Goal: Transaction & Acquisition: Download file/media

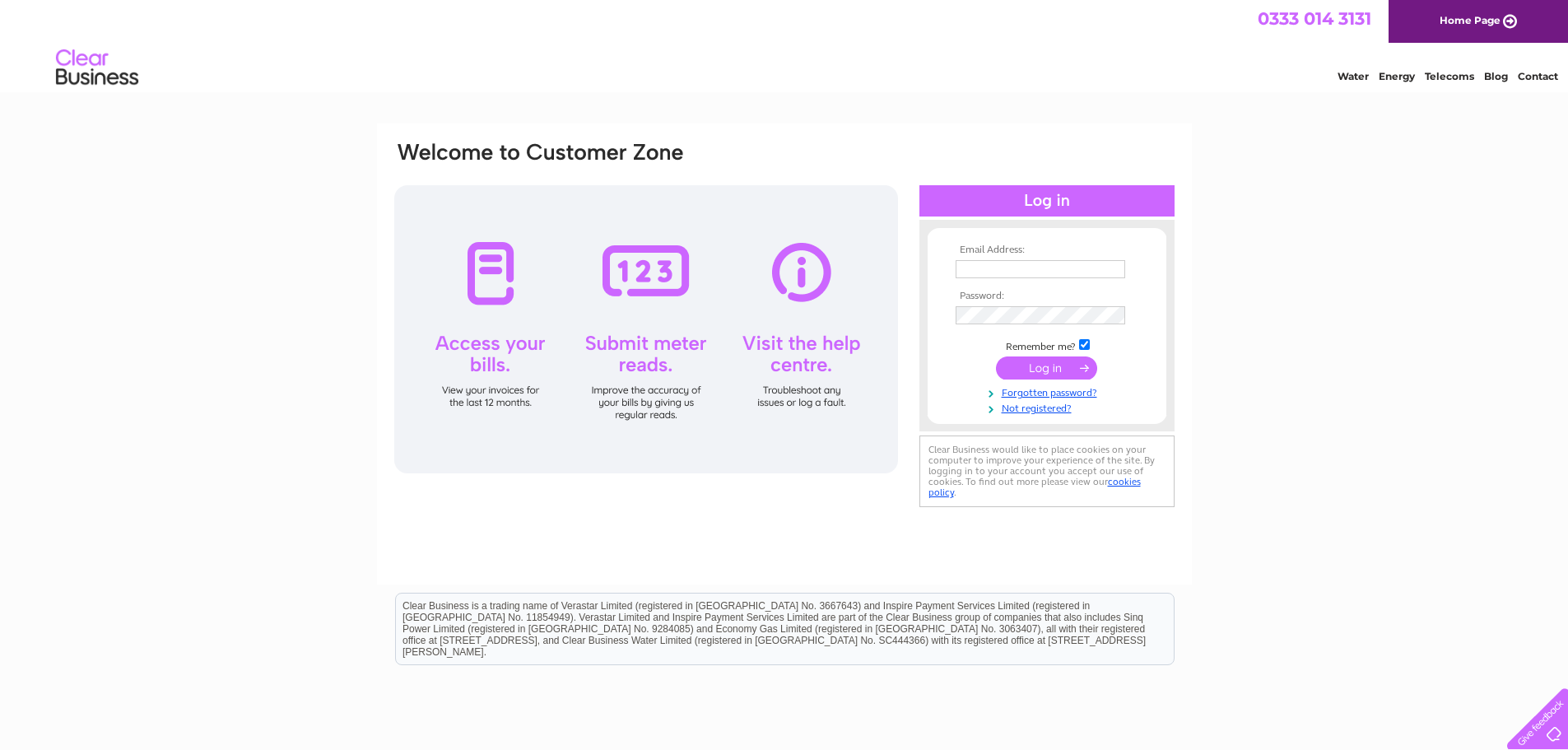
type input "Yvette.Marsden@gap.uk.com"
click at [1020, 365] on input "submit" at bounding box center [1047, 368] width 102 height 23
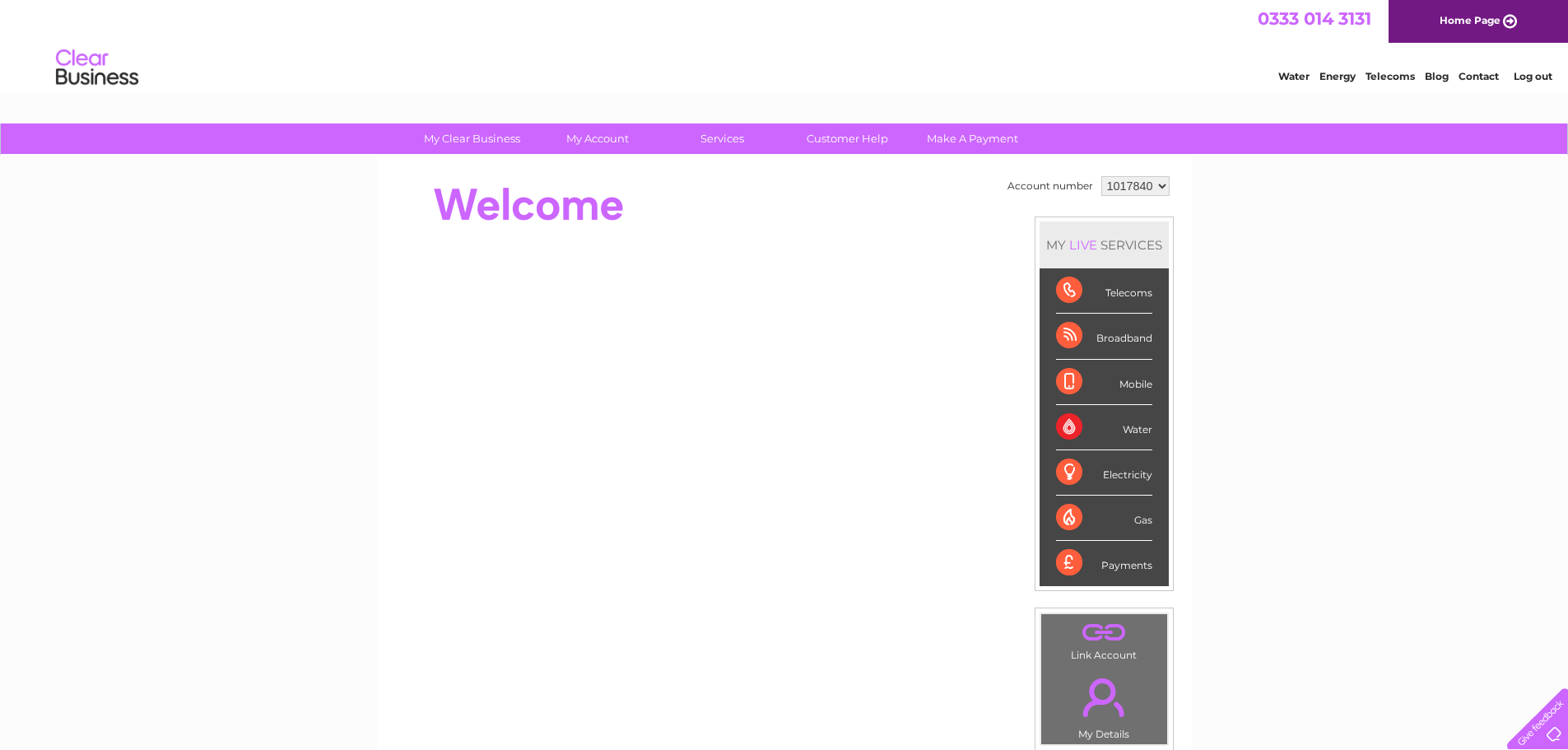
click at [1116, 190] on select "1017840 1018692 1054771 1066257" at bounding box center [1135, 185] width 68 height 20
select select "1066257"
click at [1101, 176] on select "1017840 1018692 1054771 1066257" at bounding box center [1135, 185] width 68 height 20
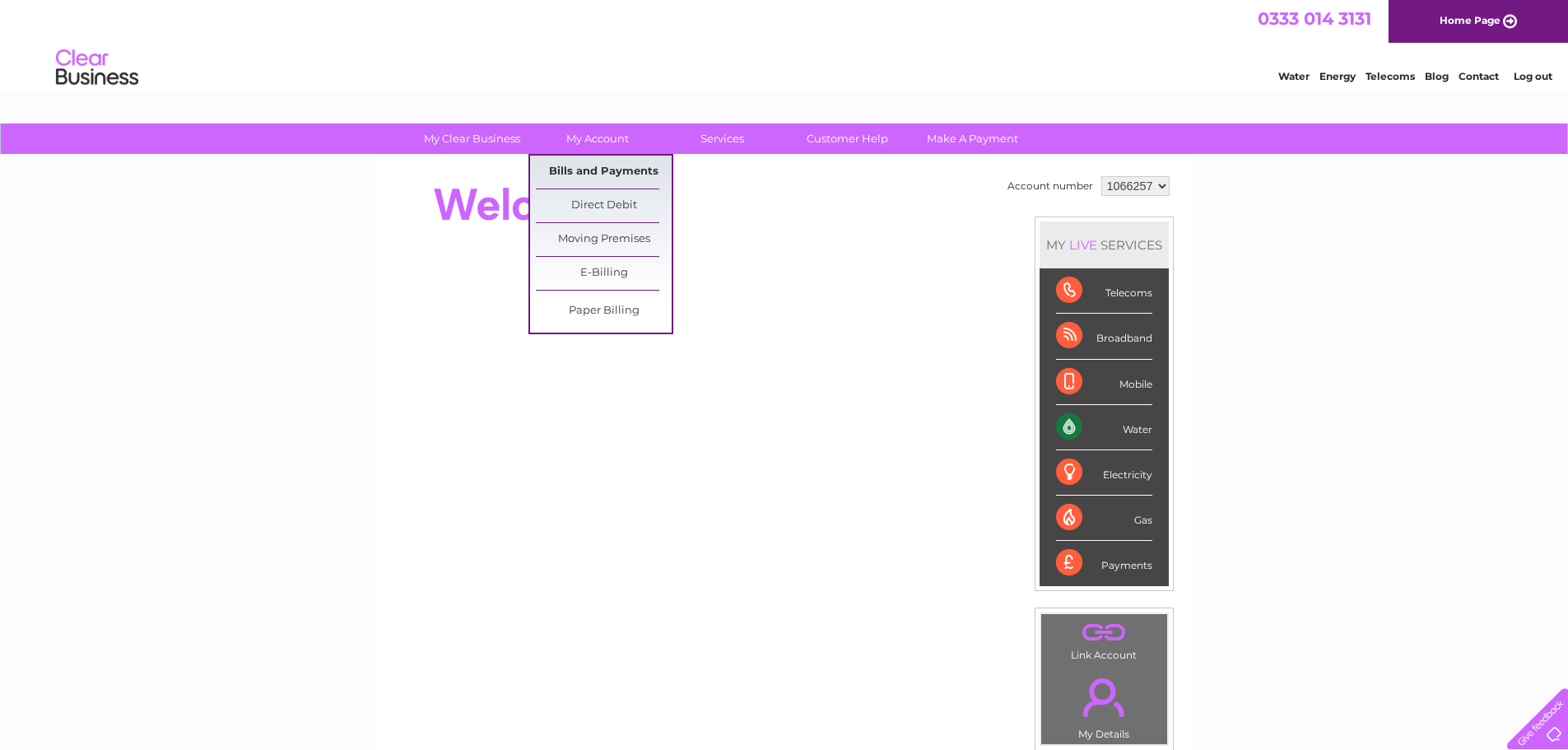
click at [589, 168] on link "Bills and Payments" at bounding box center [604, 172] width 136 height 33
click at [588, 165] on link "Bills and Payments" at bounding box center [604, 172] width 136 height 33
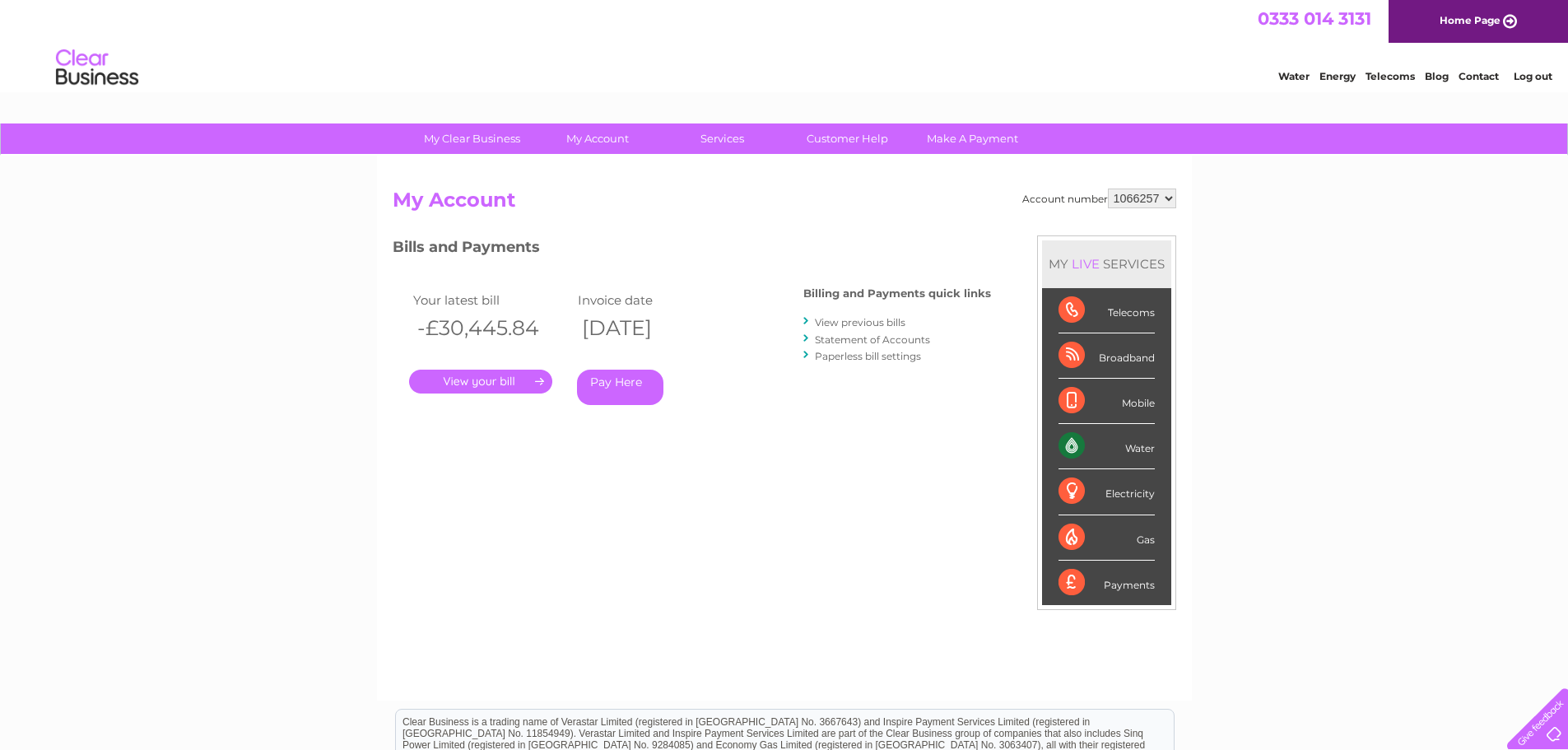
click at [481, 377] on link "." at bounding box center [481, 382] width 143 height 24
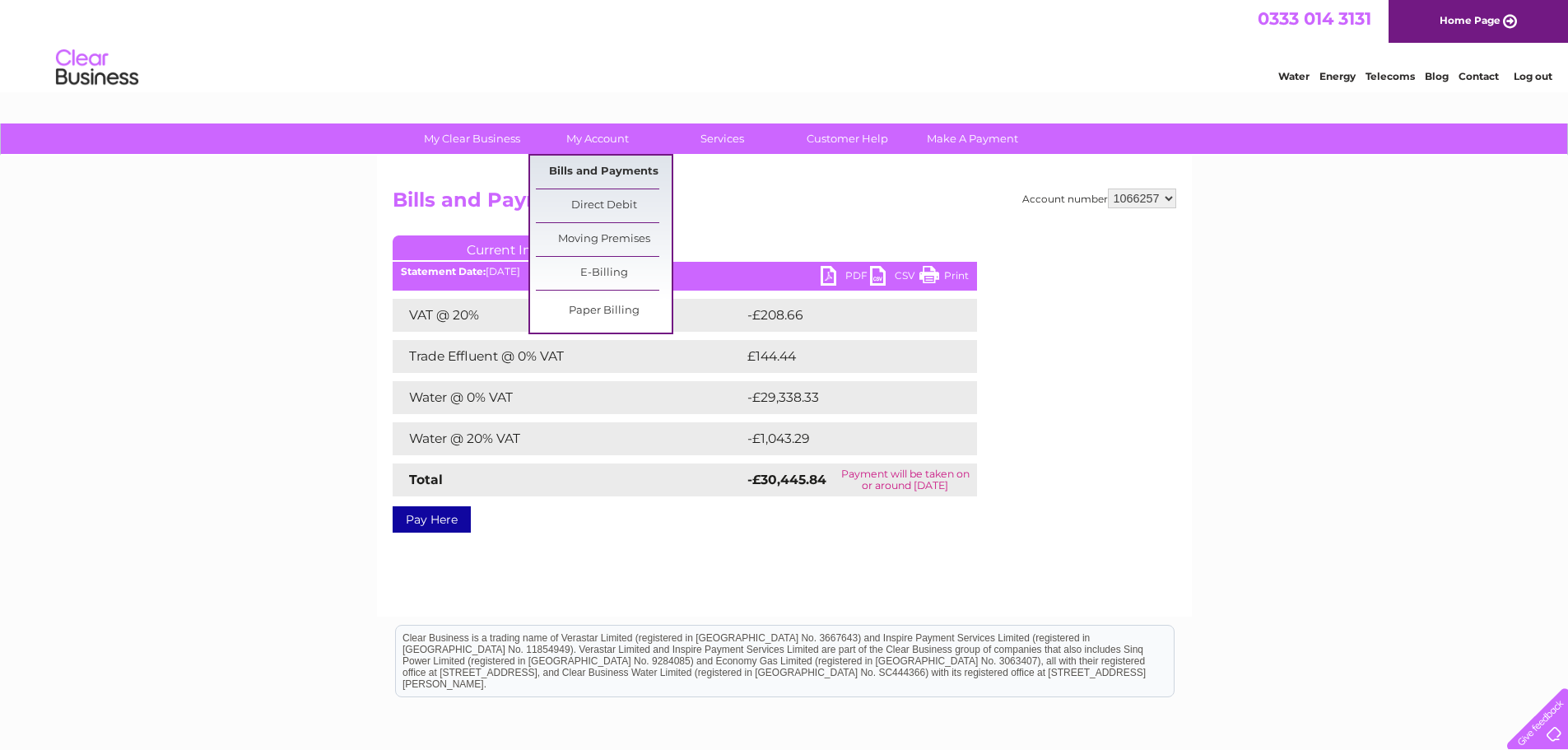
click at [584, 177] on link "Bills and Payments" at bounding box center [604, 172] width 136 height 33
click at [600, 130] on link "My Account" at bounding box center [597, 138] width 136 height 30
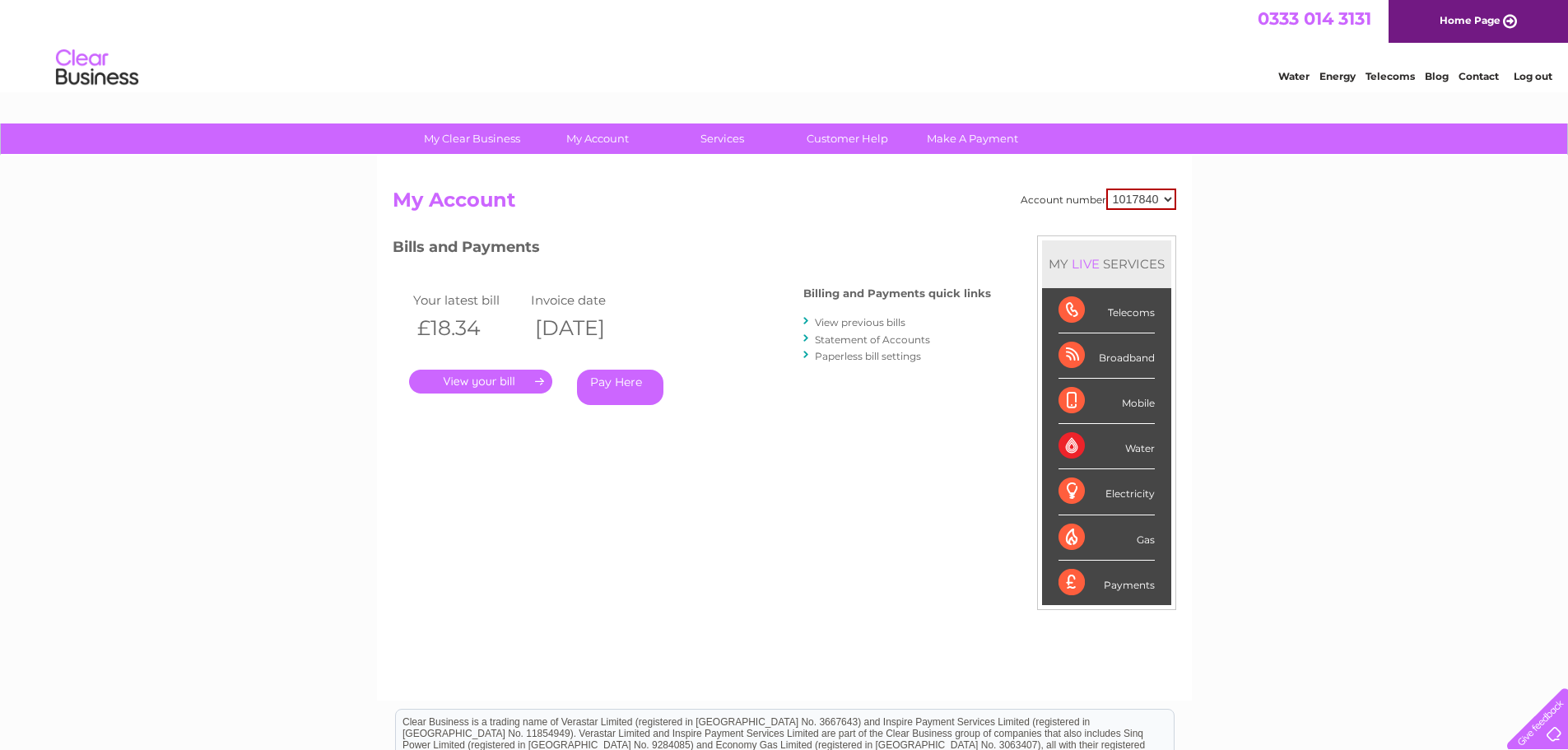
click at [1133, 198] on select "1017840 1018692 1054771 1066257" at bounding box center [1141, 199] width 70 height 22
select select "1066257"
click at [1106, 189] on select "1017840 1018692 1054771 1066257" at bounding box center [1141, 199] width 70 height 22
click at [864, 322] on link "View previous bills" at bounding box center [860, 322] width 90 height 12
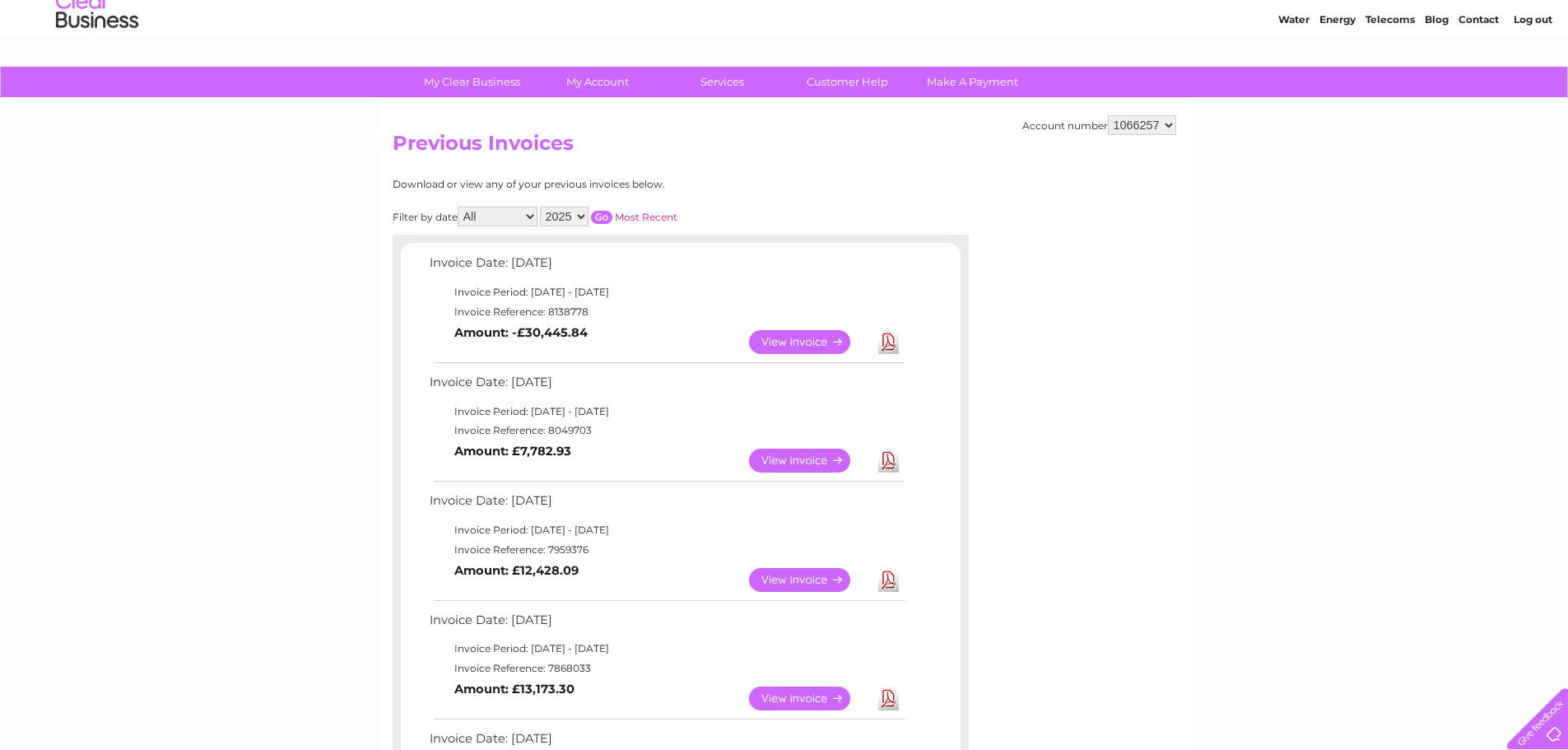
scroll to position [83, 0]
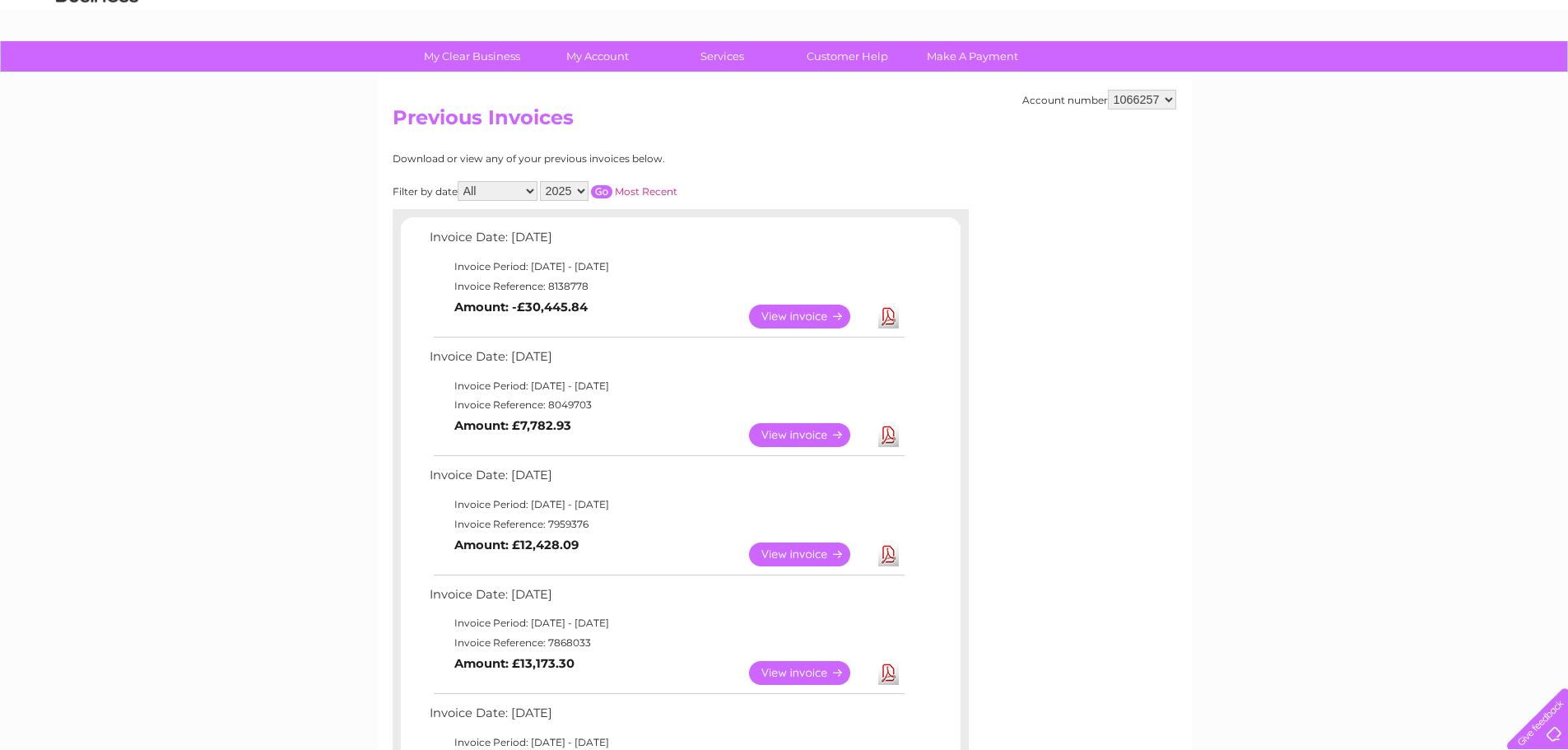
click at [893, 315] on link "Download" at bounding box center [888, 316] width 21 height 24
click at [567, 200] on select "2025 2024 2023 2022" at bounding box center [564, 191] width 48 height 20
click at [542, 181] on select "2025 2024 2023 2022" at bounding box center [564, 191] width 48 height 20
click at [607, 193] on input "button" at bounding box center [601, 191] width 22 height 13
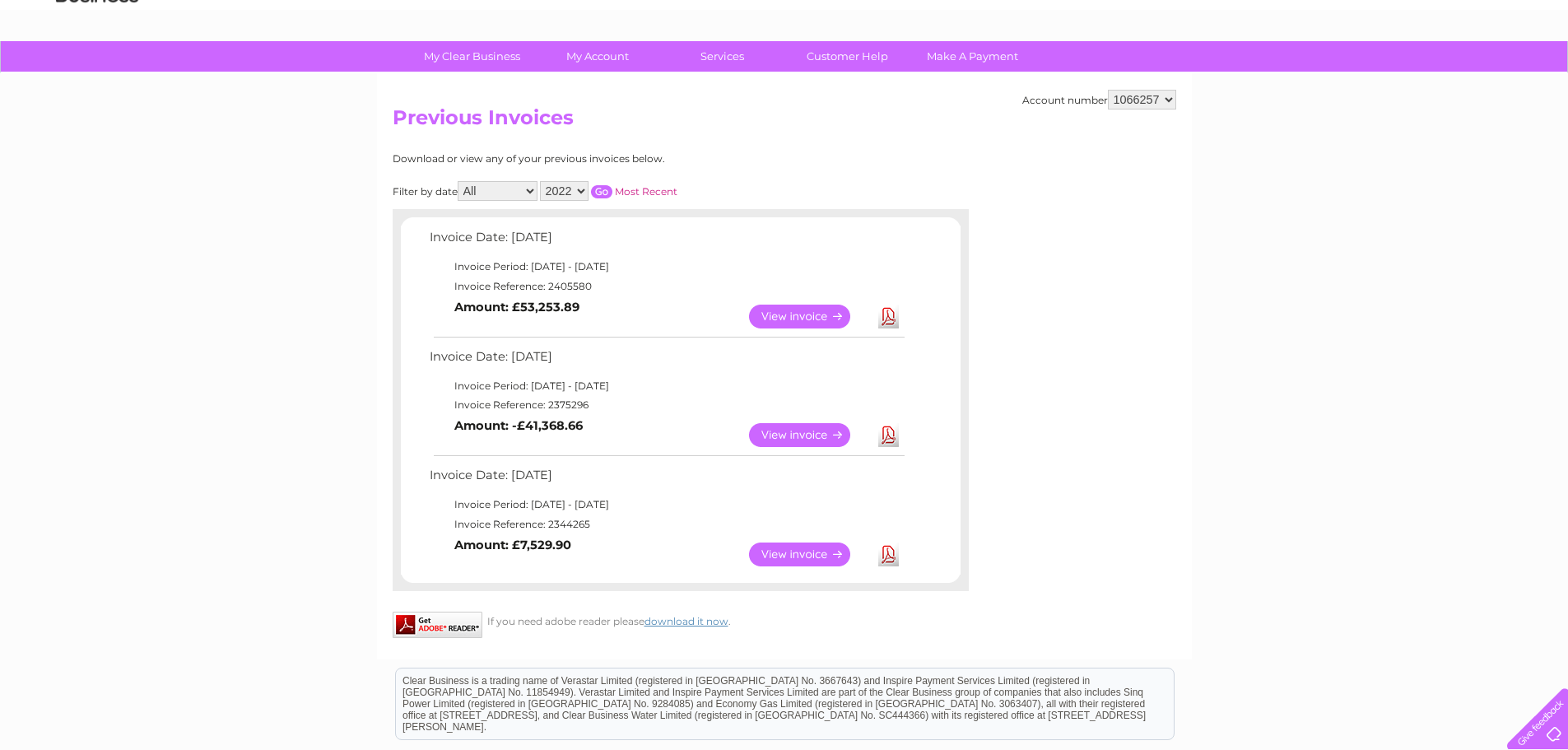
click at [883, 553] on link "Download" at bounding box center [888, 555] width 21 height 24
drag, startPoint x: 569, startPoint y: 185, endPoint x: 570, endPoint y: 194, distance: 9.1
click at [569, 185] on select "2025 2024 2023 2022" at bounding box center [564, 191] width 48 height 20
select select "2025"
click at [542, 181] on select "2025 2024 2023 2022" at bounding box center [564, 191] width 48 height 20
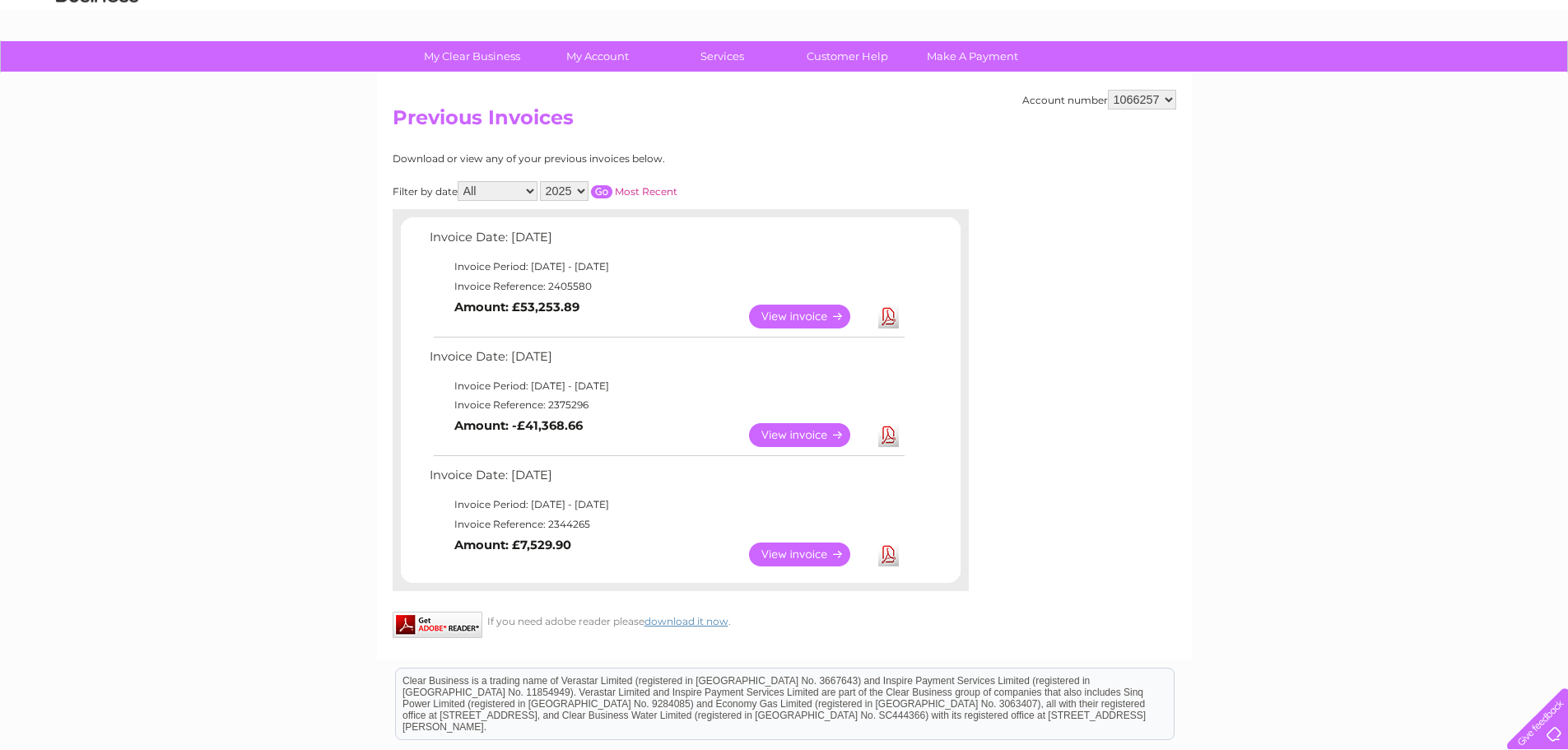
click at [607, 191] on input "button" at bounding box center [601, 191] width 22 height 13
